Goal: Information Seeking & Learning: Learn about a topic

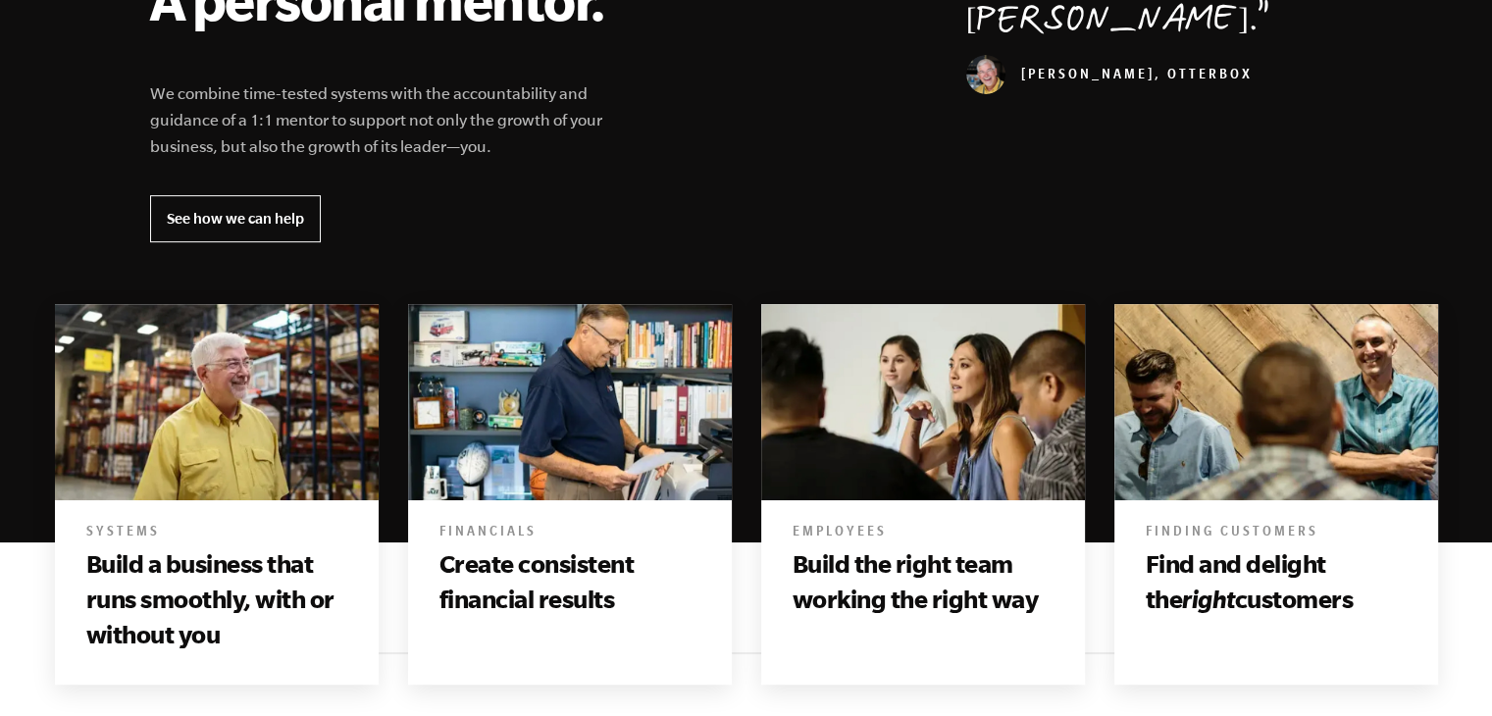
scroll to position [849, 0]
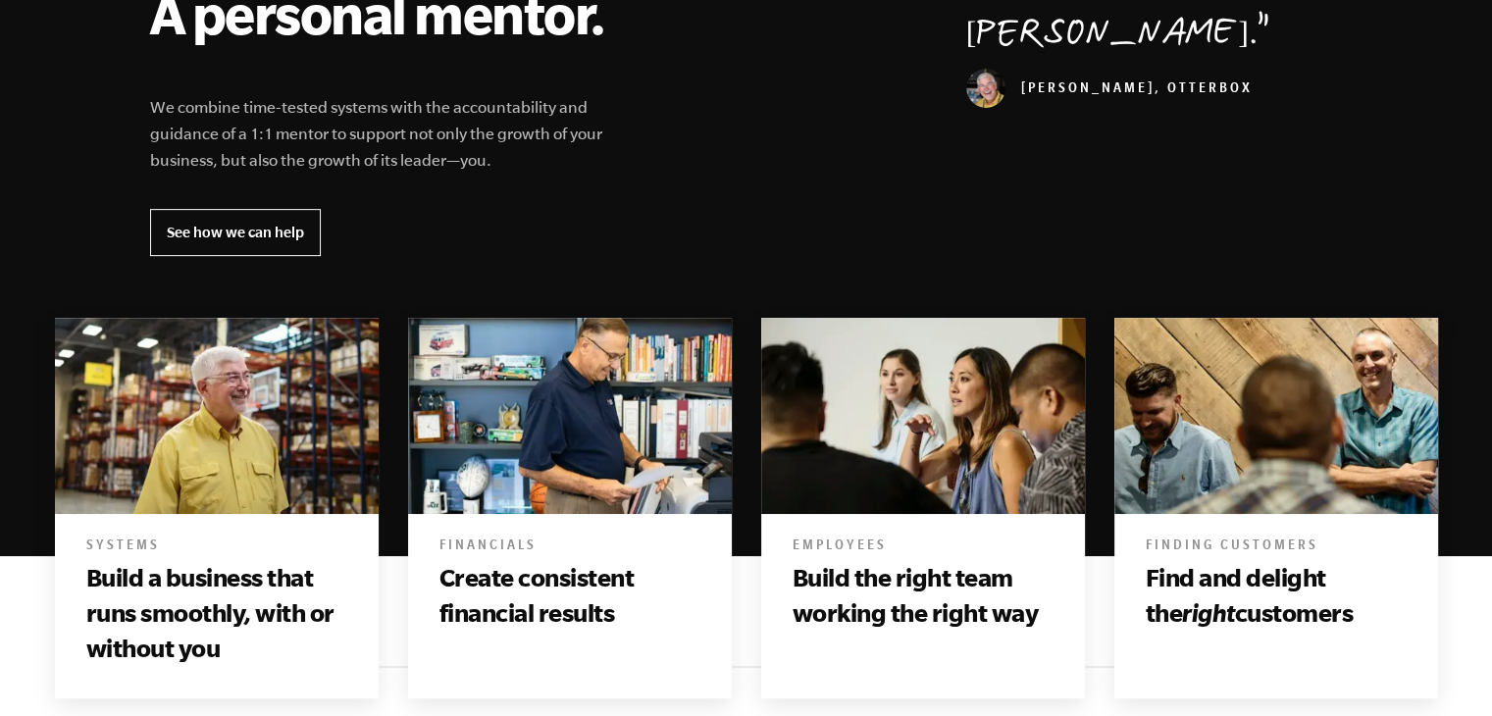
drag, startPoint x: 1505, startPoint y: 64, endPoint x: 1501, endPoint y: 159, distance: 95.3
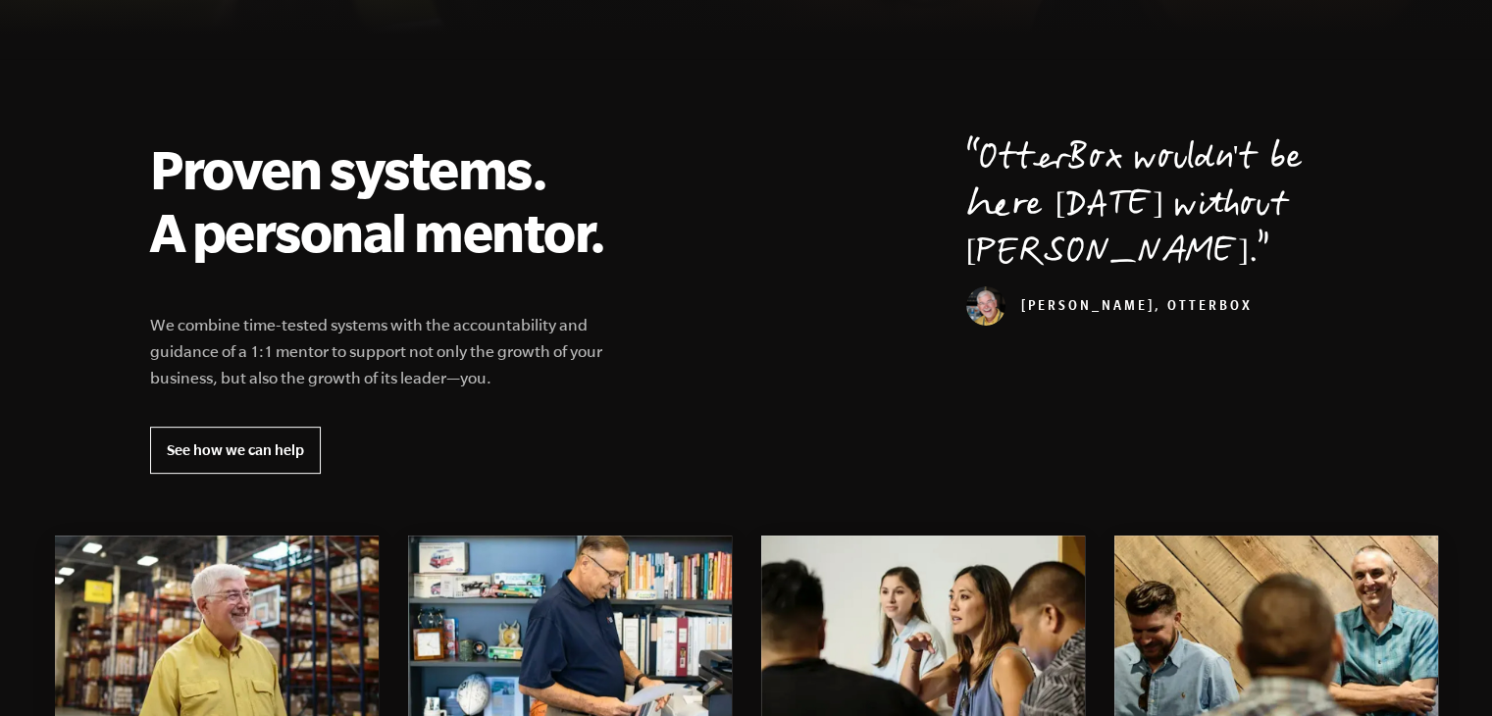
scroll to position [687, 0]
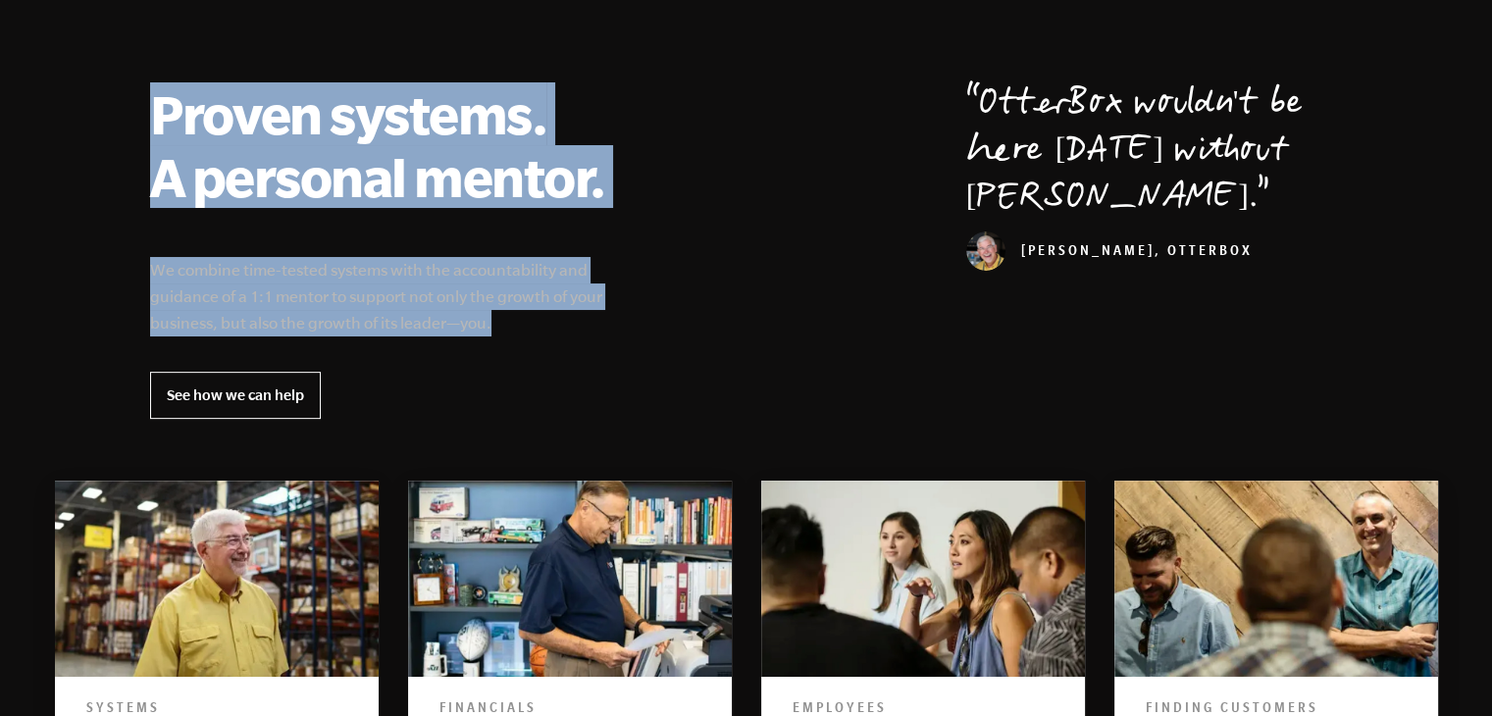
drag, startPoint x: 144, startPoint y: 109, endPoint x: 555, endPoint y: 327, distance: 465.0
click at [555, 327] on div "Proven systems. A personal mentor. We combine time-tested systems with the acco…" at bounding box center [747, 250] width 1240 height 336
copy div "Proven systems. A personal mentor. We combine time-tested systems with the acco…"
click at [247, 389] on link "See how we can help" at bounding box center [235, 395] width 171 height 47
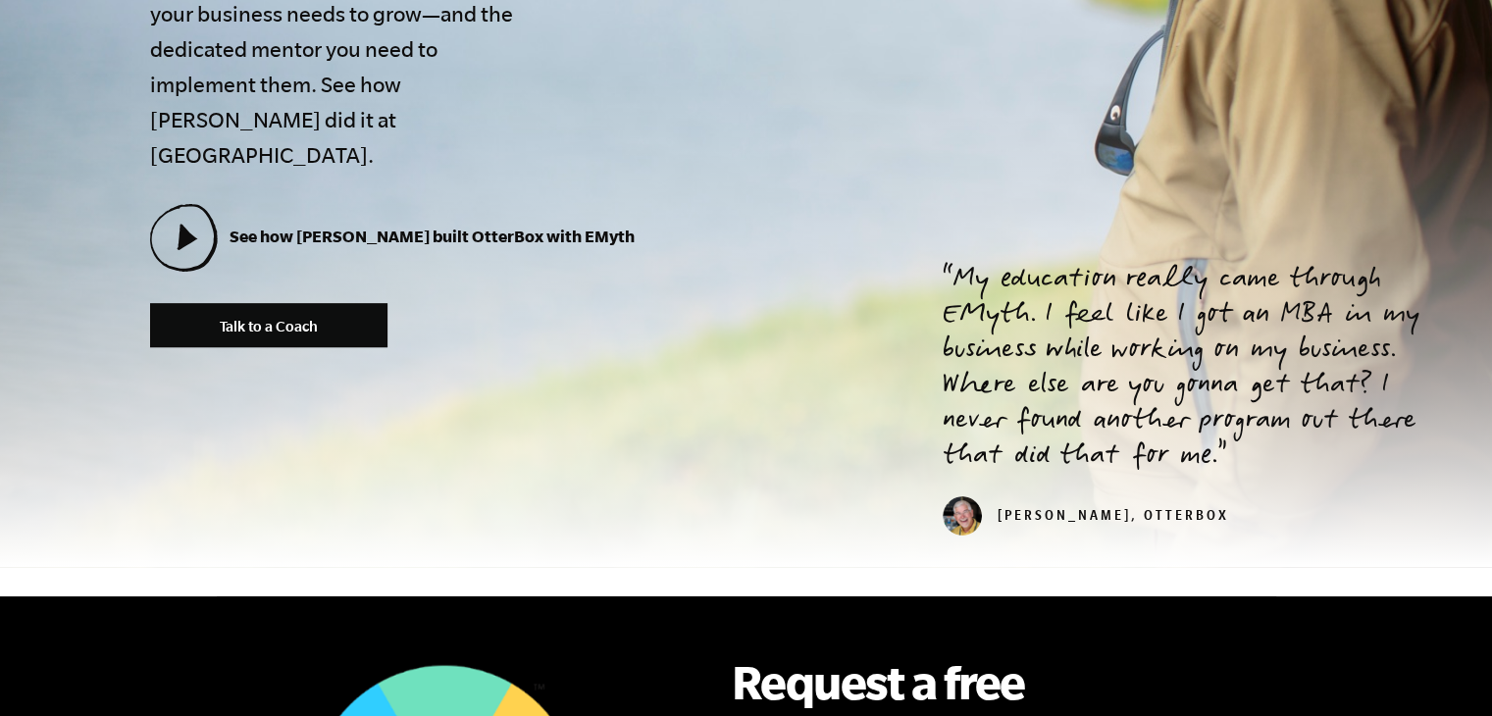
scroll to position [1133, 0]
